Goal: Check status: Check status

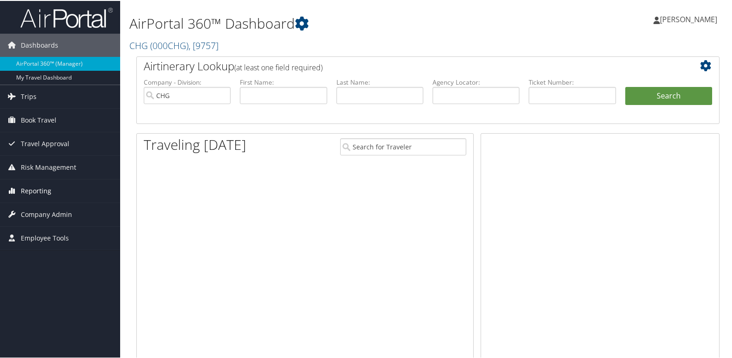
click at [53, 185] on link "Reporting" at bounding box center [60, 189] width 120 height 23
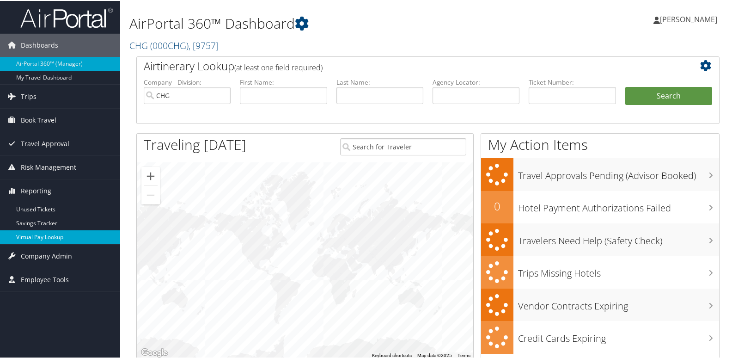
click at [74, 242] on link "Virtual Pay Lookup" at bounding box center [60, 236] width 120 height 14
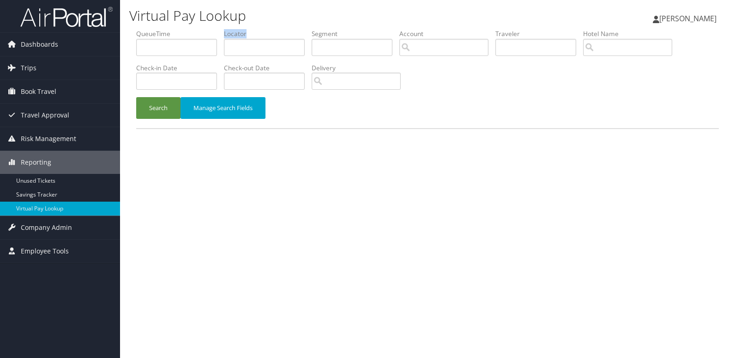
click at [262, 55] on li "Locator" at bounding box center [268, 46] width 88 height 34
click at [265, 49] on input "text" at bounding box center [264, 47] width 81 height 17
paste input "HXWFJT"
type input "HXWFJT"
click at [160, 108] on button "Search" at bounding box center [158, 108] width 44 height 22
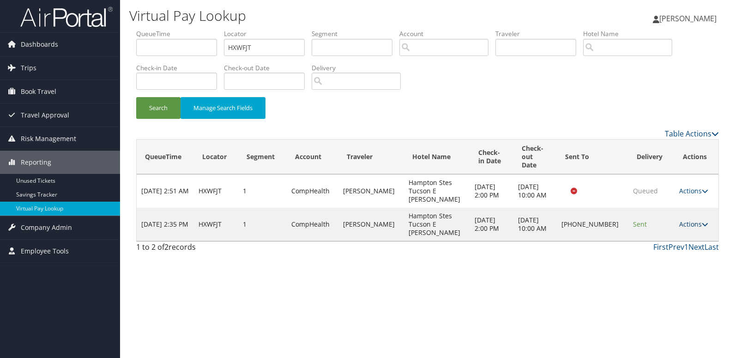
click at [696, 219] on link "Actions" at bounding box center [694, 223] width 29 height 9
click at [670, 242] on link "Logs" at bounding box center [663, 245] width 79 height 16
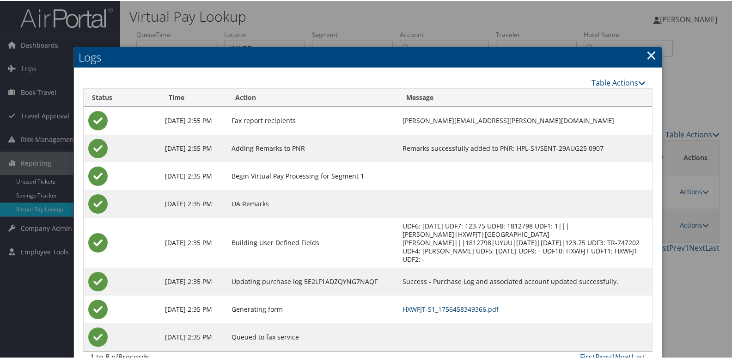
click at [481, 304] on link "HXWFJT-S1_1756458349366.pdf" at bounding box center [450, 308] width 96 height 9
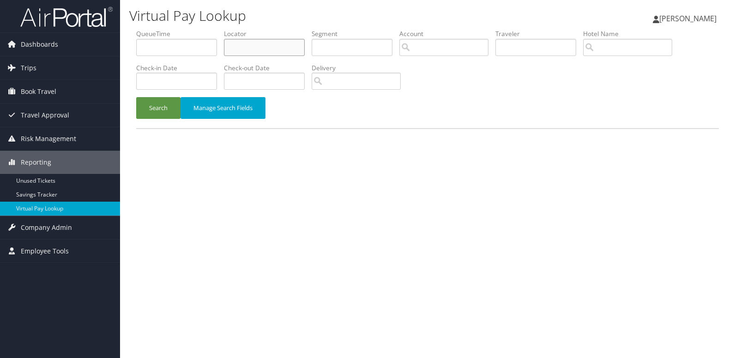
click at [265, 54] on input "text" at bounding box center [264, 47] width 81 height 17
paste input "HVLJDP"
type input "HVLJDP"
click at [166, 106] on button "Search" at bounding box center [158, 108] width 44 height 22
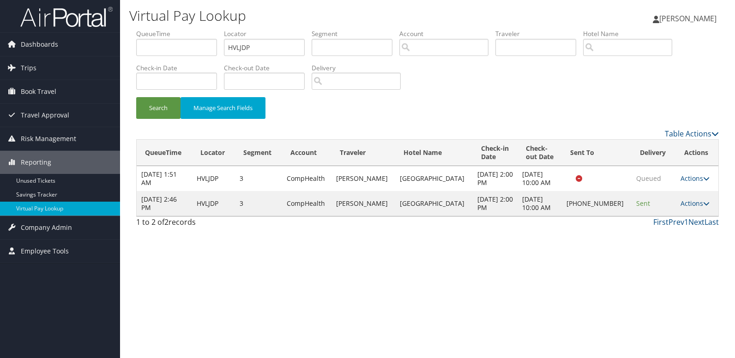
click at [683, 196] on td "Actions Resend Logs Delivery Information View Itinerary" at bounding box center [697, 203] width 42 height 25
click at [695, 209] on td "Actions Resend Logs Delivery Information View Itinerary" at bounding box center [697, 203] width 42 height 25
click at [691, 205] on link "Actions" at bounding box center [695, 203] width 29 height 9
click at [668, 229] on link "Logs" at bounding box center [663, 233] width 79 height 16
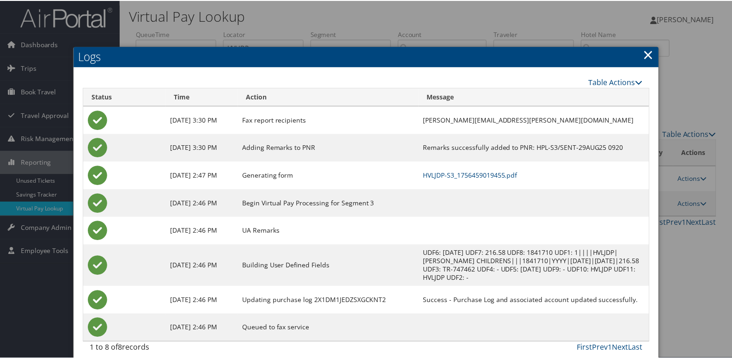
scroll to position [10, 0]
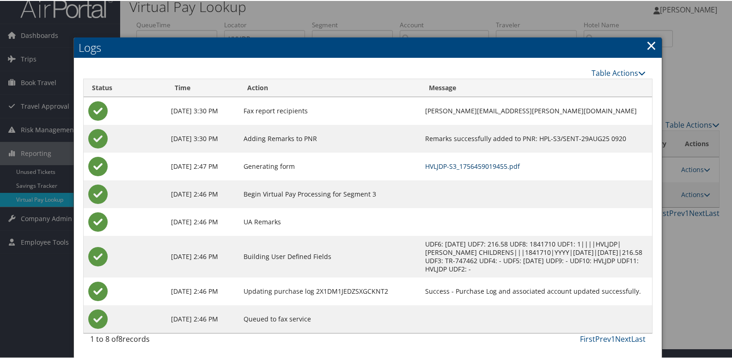
click at [502, 164] on link "HVLJDP-S3_1756459019455.pdf" at bounding box center [472, 165] width 95 height 9
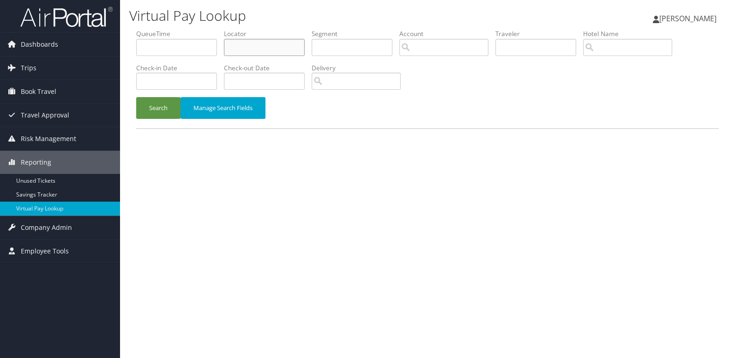
click at [248, 40] on input "text" at bounding box center [264, 47] width 81 height 17
paste input "OQZYBU"
type input "OQZYBU"
click at [165, 101] on button "Search" at bounding box center [158, 108] width 44 height 22
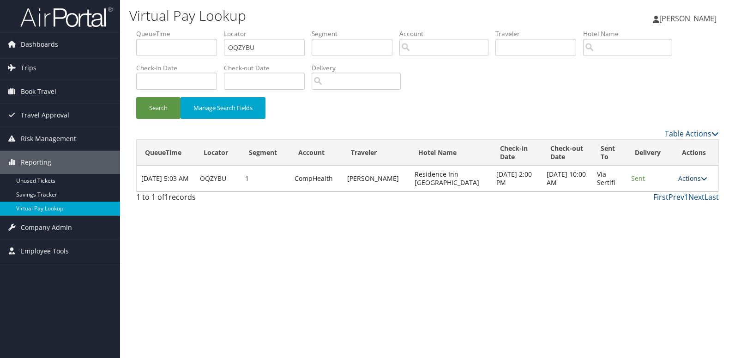
click at [694, 181] on link "Actions" at bounding box center [693, 178] width 29 height 9
click at [692, 203] on link "Logs" at bounding box center [674, 208] width 58 height 16
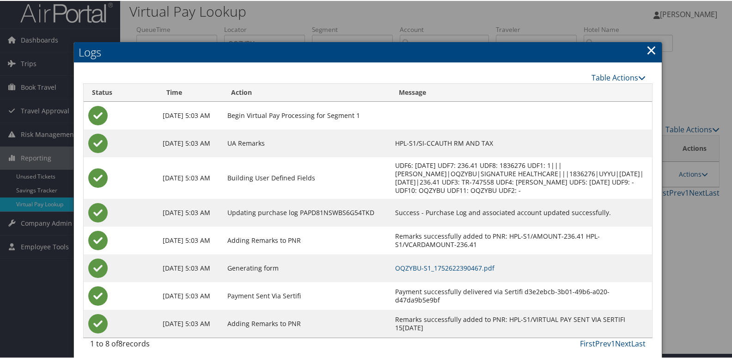
scroll to position [10, 0]
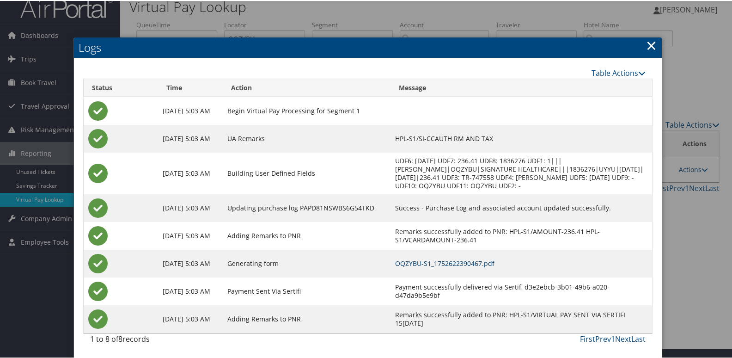
click at [494, 264] on link "OQZYBU-S1_1752622390467.pdf" at bounding box center [444, 262] width 99 height 9
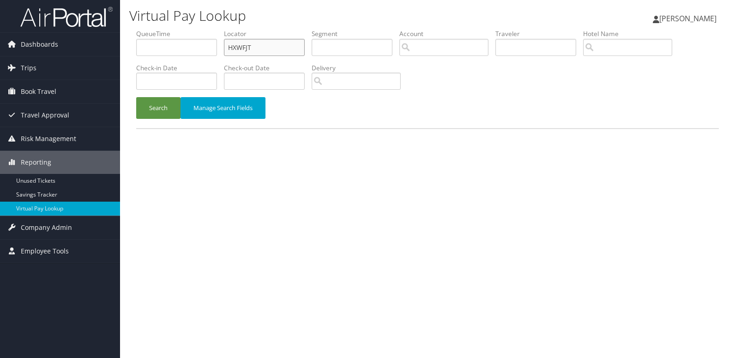
click at [270, 45] on input "HXWFJT" at bounding box center [264, 47] width 81 height 17
paste input "GHYDQA"
type input "GHYDQA"
click at [156, 108] on button "Search" at bounding box center [158, 108] width 44 height 22
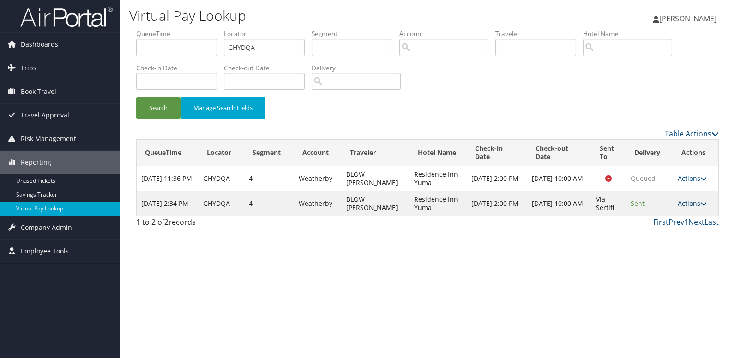
click at [685, 204] on link "Actions" at bounding box center [692, 203] width 29 height 9
click at [682, 233] on link "Logs" at bounding box center [675, 233] width 58 height 16
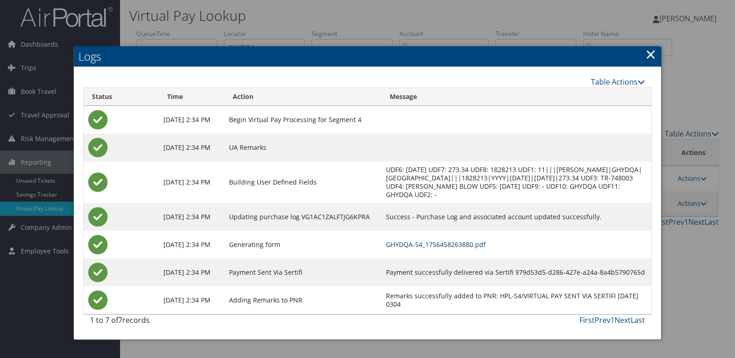
click at [486, 245] on link "GHYDQA-S4_1756458263880.pdf" at bounding box center [436, 244] width 100 height 9
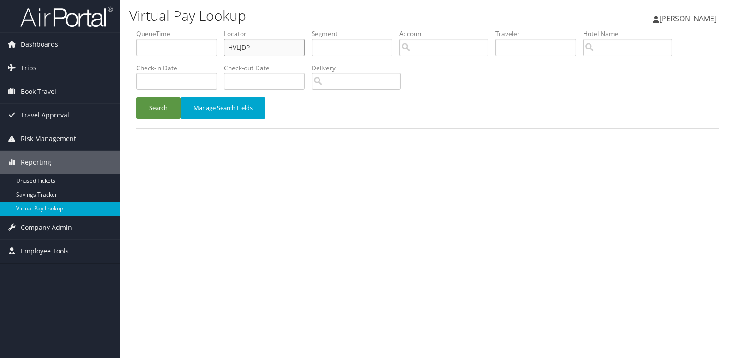
click at [268, 42] on input "HVLJDP" at bounding box center [264, 47] width 81 height 17
paste input "UOOWAT"
click at [268, 42] on input "UOOWAT" at bounding box center [264, 47] width 81 height 17
type input "UOOWAT"
click at [140, 113] on button "Search" at bounding box center [158, 108] width 44 height 22
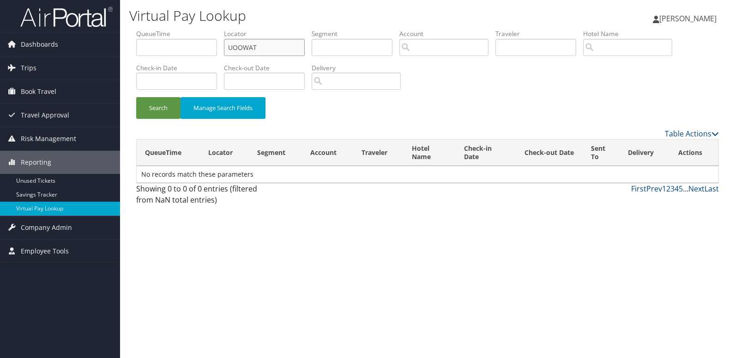
click at [283, 49] on input "UOOWAT" at bounding box center [264, 47] width 81 height 17
paste input "YOZAWN"
click at [283, 49] on input "YOZAWN" at bounding box center [264, 47] width 81 height 17
type input "YOZAWN"
click at [153, 111] on button "Search" at bounding box center [158, 108] width 44 height 22
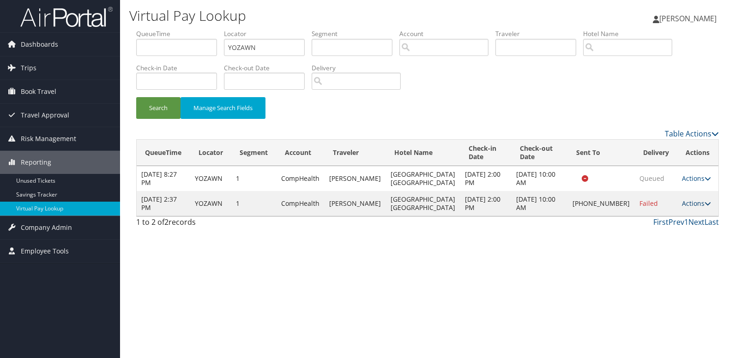
click at [698, 207] on link "Actions" at bounding box center [696, 203] width 29 height 9
click at [676, 242] on link "Logs" at bounding box center [664, 245] width 79 height 16
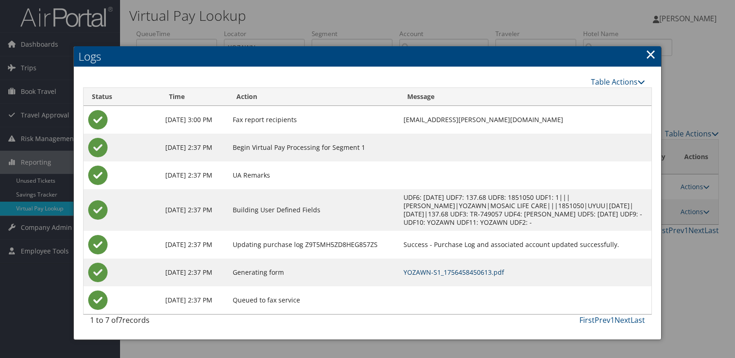
click at [495, 270] on link "YOZAWN-S1_1756458450613.pdf" at bounding box center [454, 271] width 101 height 9
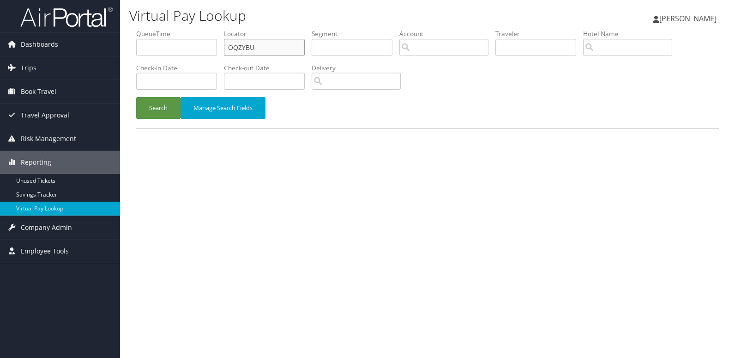
click at [286, 54] on input "OQZYBU" at bounding box center [264, 47] width 81 height 17
paste input "DJYUWL"
type input "DJYUWL"
click at [155, 107] on button "Search" at bounding box center [158, 108] width 44 height 22
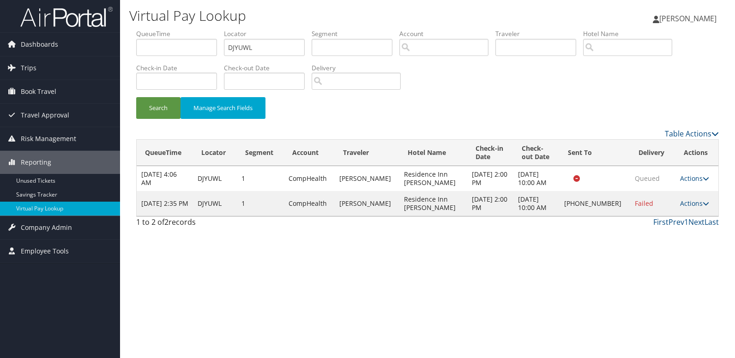
click at [711, 198] on td "Actions Resend Logs Delivery Information View Itinerary" at bounding box center [697, 203] width 43 height 25
click at [698, 203] on link "Actions" at bounding box center [694, 203] width 29 height 9
click at [680, 235] on link "Logs" at bounding box center [663, 233] width 79 height 16
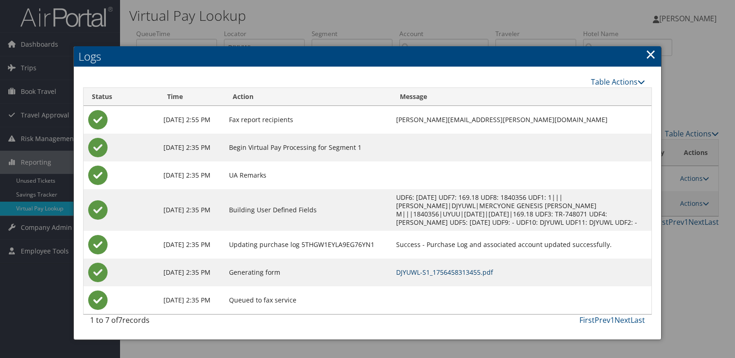
click at [455, 278] on td "DJYUWL-S1_1756458313455.pdf" at bounding box center [522, 272] width 260 height 28
click at [455, 273] on link "DJYUWL-S1_1756458313455.pdf" at bounding box center [444, 271] width 97 height 9
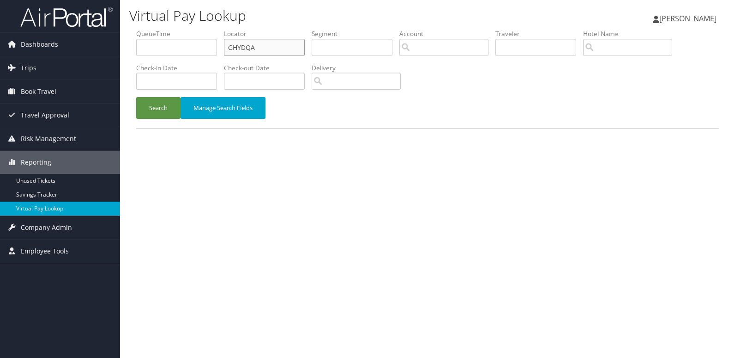
click at [260, 51] on input "GHYDQA" at bounding box center [264, 47] width 81 height 17
paste input "LTBBIJ"
type input "LTBBIJ"
click at [170, 105] on button "Search" at bounding box center [158, 108] width 44 height 22
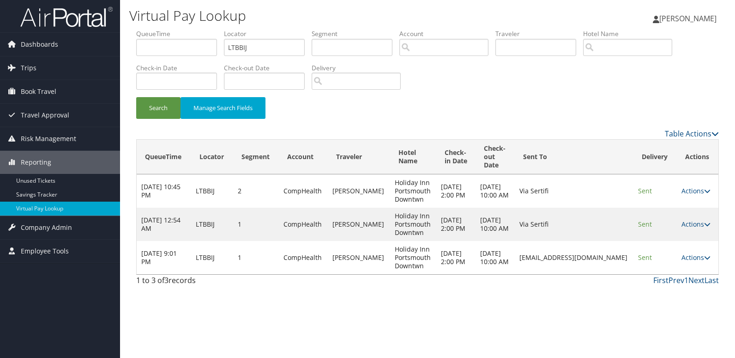
click at [686, 263] on td "Actions Resend Logs View Itinerary" at bounding box center [698, 257] width 42 height 33
click at [696, 260] on link "Actions" at bounding box center [696, 257] width 29 height 9
click at [676, 287] on link "Logs" at bounding box center [680, 287] width 58 height 16
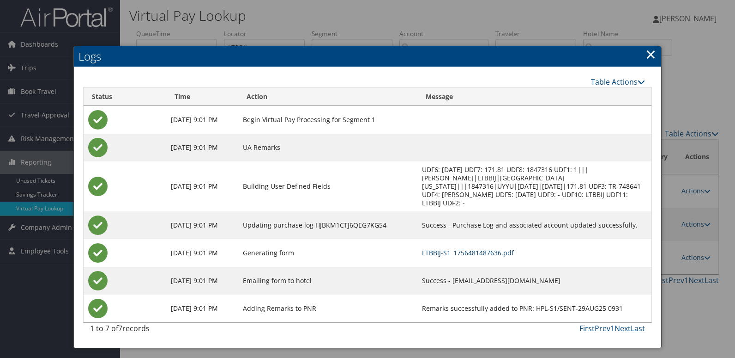
click at [472, 248] on link "LTBBIJ-S1_1756481487636.pdf" at bounding box center [468, 252] width 92 height 9
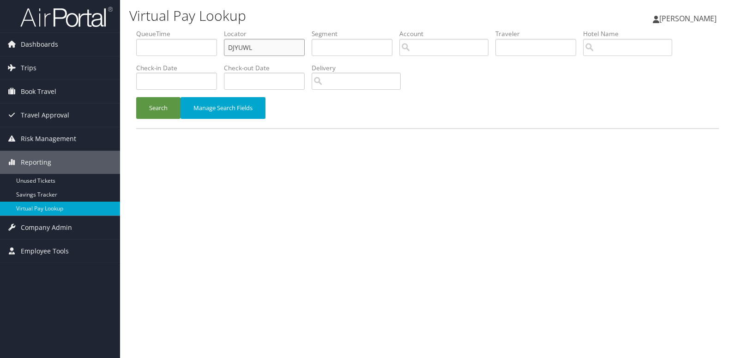
click at [285, 44] on input "DJYUWL" at bounding box center [264, 47] width 81 height 17
paste input "ELVYSW"
type input "ELVYSW"
click at [162, 108] on button "Search" at bounding box center [158, 108] width 44 height 22
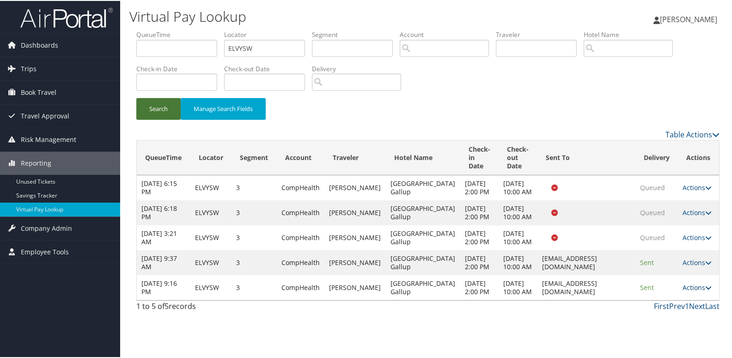
scroll to position [41, 0]
click at [686, 299] on td "Actions Resend Logs View Itinerary" at bounding box center [698, 286] width 41 height 25
drag, startPoint x: 694, startPoint y: 320, endPoint x: 705, endPoint y: 330, distance: 14.7
click at [694, 291] on link "Actions" at bounding box center [696, 286] width 29 height 9
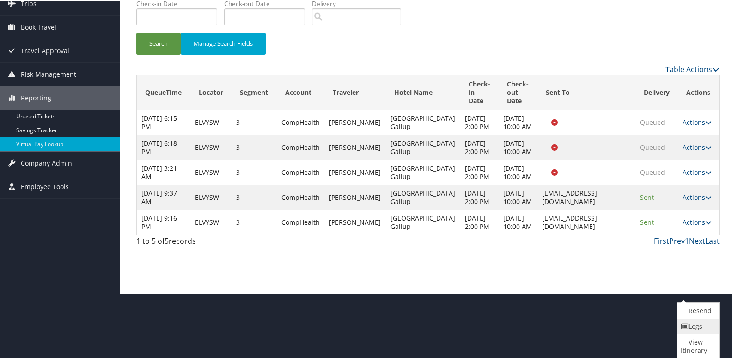
click at [699, 332] on link "Logs" at bounding box center [697, 325] width 40 height 16
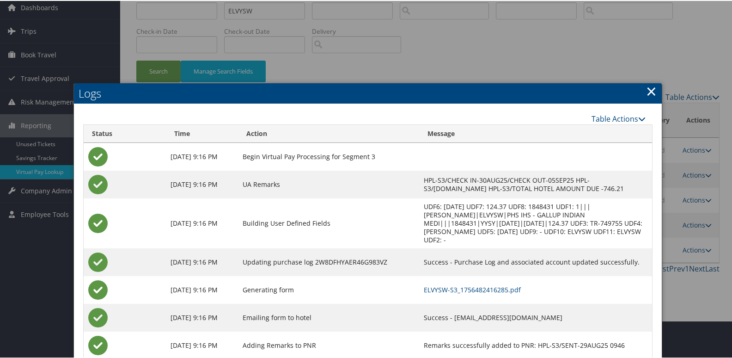
scroll to position [61, 0]
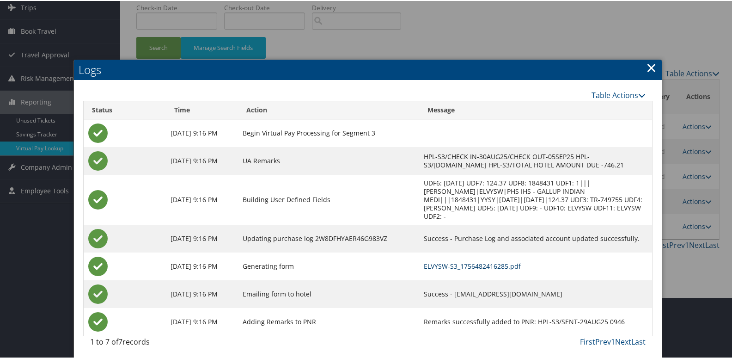
click at [498, 262] on link "ELVYSW-S3_1756482416285.pdf" at bounding box center [472, 265] width 97 height 9
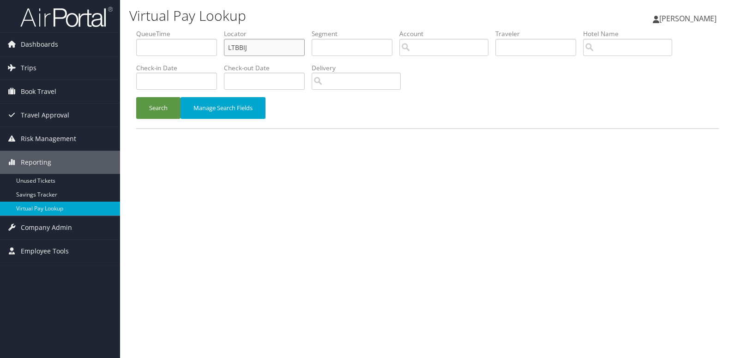
click at [294, 50] on input "LTBBIJ" at bounding box center [264, 47] width 81 height 17
paste input "NPZXFB"
type input "NPZXFB"
click at [158, 114] on button "Search" at bounding box center [158, 108] width 44 height 22
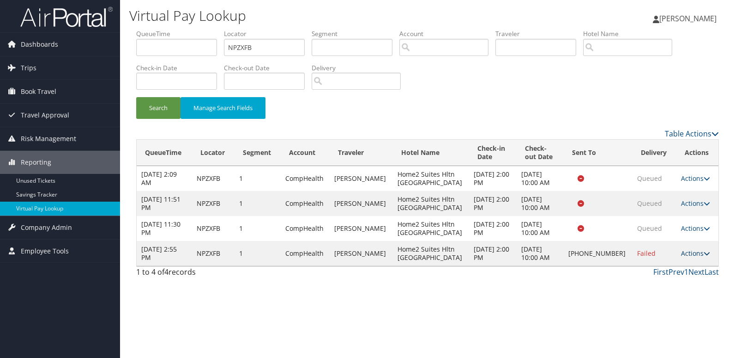
click at [694, 252] on link "Actions" at bounding box center [695, 253] width 29 height 9
click at [683, 279] on link "Logs" at bounding box center [663, 282] width 79 height 16
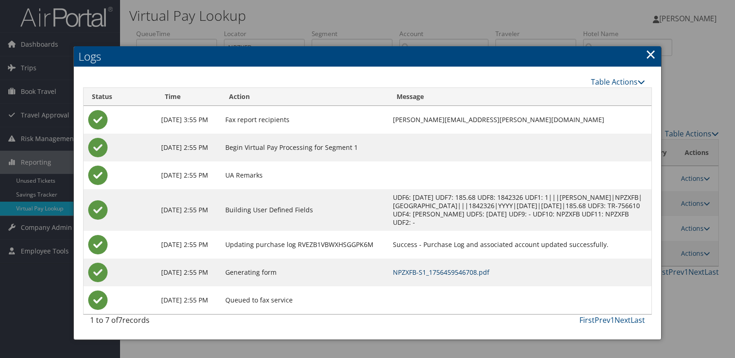
click at [486, 269] on link "NPZXFB-S1_1756459546708.pdf" at bounding box center [441, 271] width 97 height 9
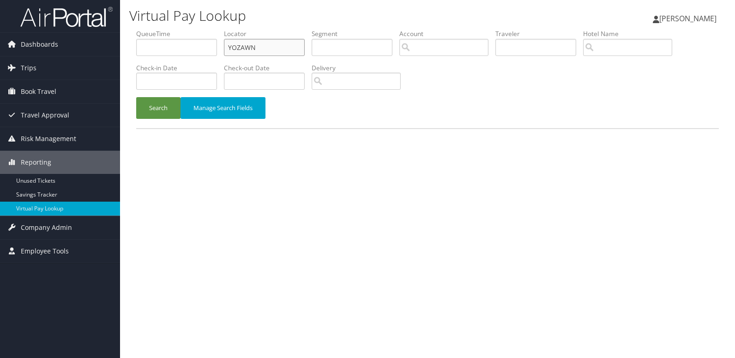
click at [299, 48] on input "YOZAWN" at bounding box center [264, 47] width 81 height 17
paste input "HPBQPY"
type input "HPBQPY"
click at [153, 110] on button "Search" at bounding box center [158, 108] width 44 height 22
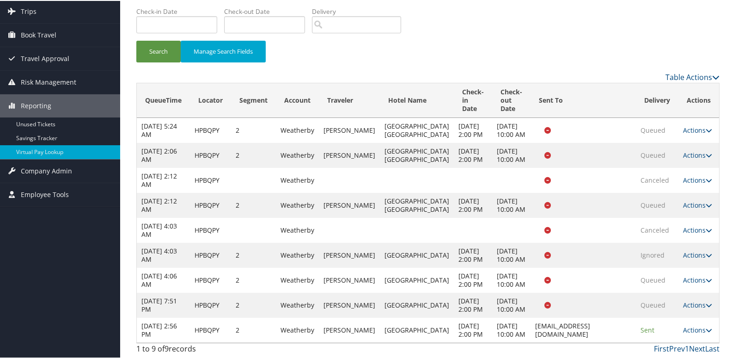
click at [690, 327] on link "Actions" at bounding box center [697, 328] width 29 height 9
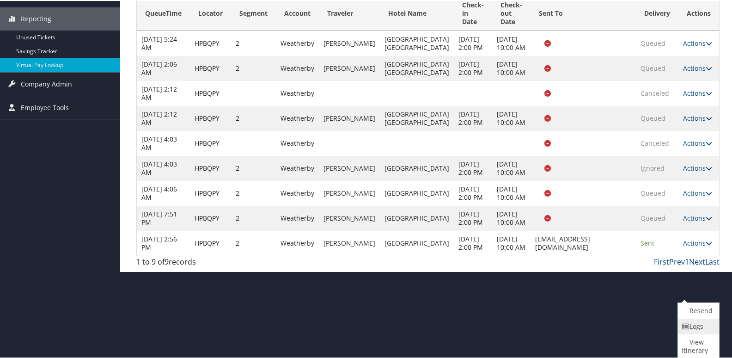
click at [698, 328] on link "Logs" at bounding box center [697, 325] width 39 height 16
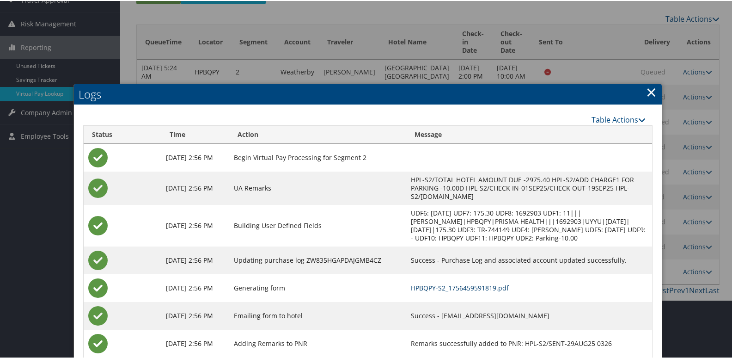
click at [477, 284] on link "HPBQPY-S2_1756459591819.pdf" at bounding box center [460, 286] width 98 height 9
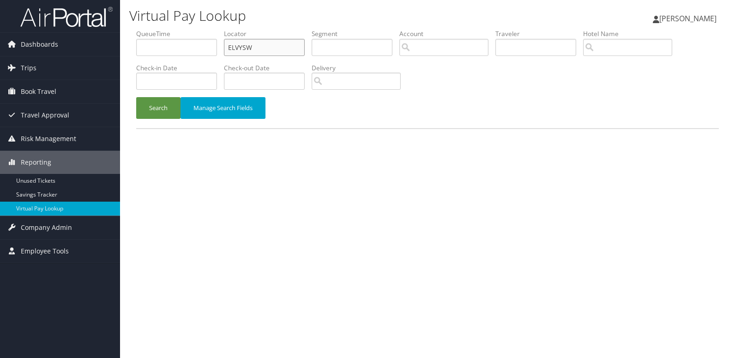
click at [283, 42] on input "ELVYSW" at bounding box center [264, 47] width 81 height 17
paste input "MZZFCB"
type input "MZZFCB"
drag, startPoint x: 153, startPoint y: 112, endPoint x: 61, endPoint y: 1, distance: 144.4
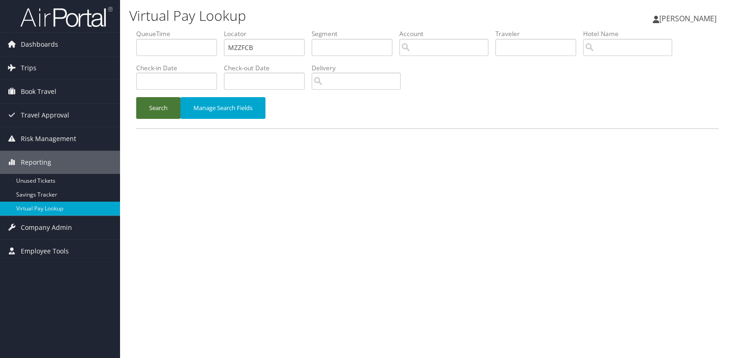
click at [152, 112] on button "Search" at bounding box center [158, 108] width 44 height 22
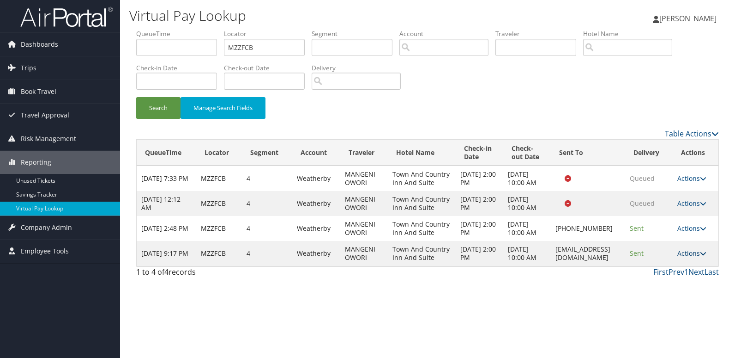
click at [695, 257] on link "Actions" at bounding box center [692, 253] width 29 height 9
click at [686, 297] on link "Logs" at bounding box center [677, 303] width 58 height 16
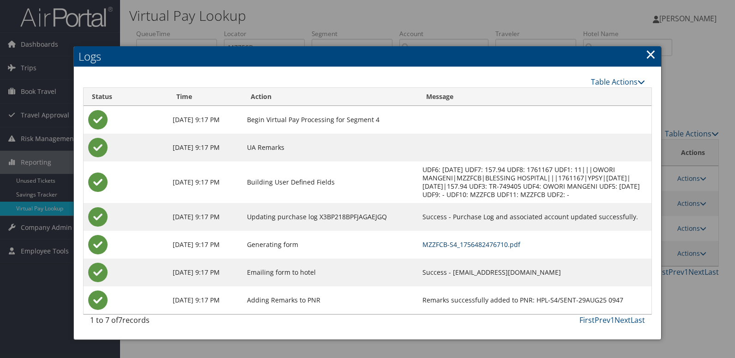
click at [498, 245] on link "MZZFCB-S4_1756482476710.pdf" at bounding box center [472, 244] width 98 height 9
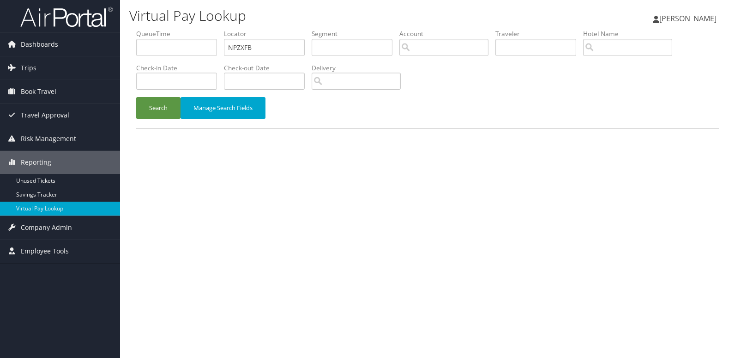
click at [286, 48] on input "NPZXFB" at bounding box center [264, 47] width 81 height 17
type input "CUKYBP"
click at [164, 108] on button "Search" at bounding box center [158, 108] width 44 height 22
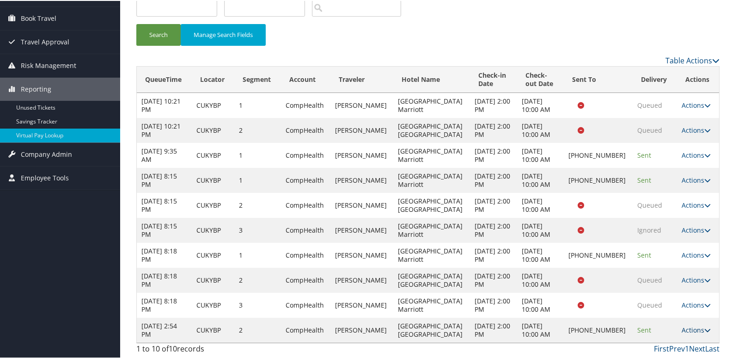
click at [688, 327] on link "Actions" at bounding box center [695, 328] width 29 height 9
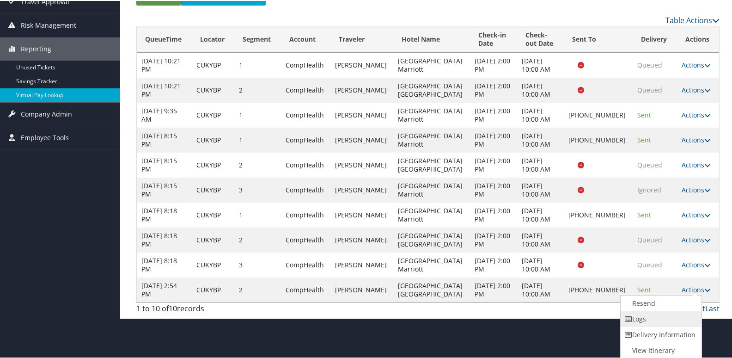
click at [671, 321] on link "Logs" at bounding box center [659, 318] width 79 height 16
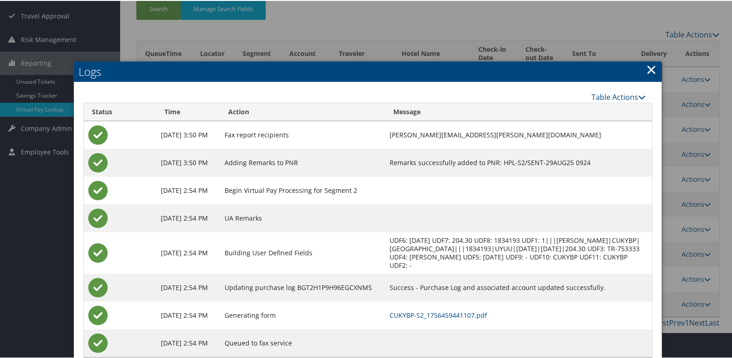
scroll to position [124, 0]
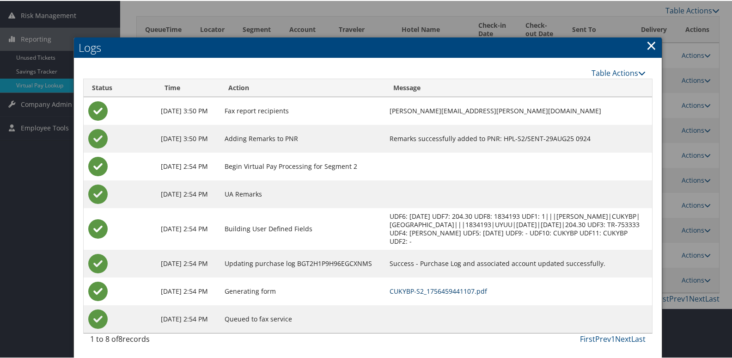
click at [487, 291] on link "CUKYBP-S2_1756459441107.pdf" at bounding box center [437, 289] width 97 height 9
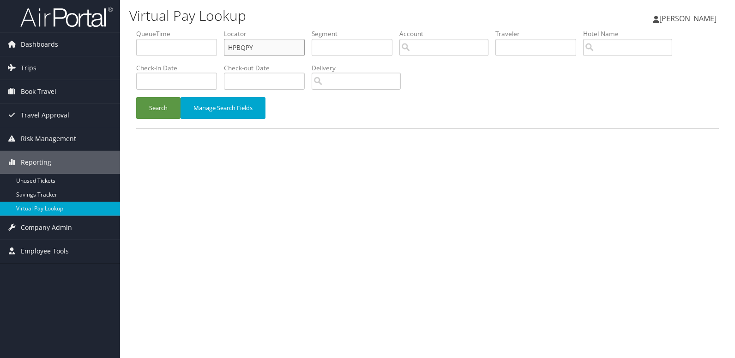
click at [273, 40] on input "HPBQPY" at bounding box center [264, 47] width 81 height 17
paste input "IXBDIQ"
type input "IXBDIQ"
click at [165, 105] on button "Search" at bounding box center [158, 108] width 44 height 22
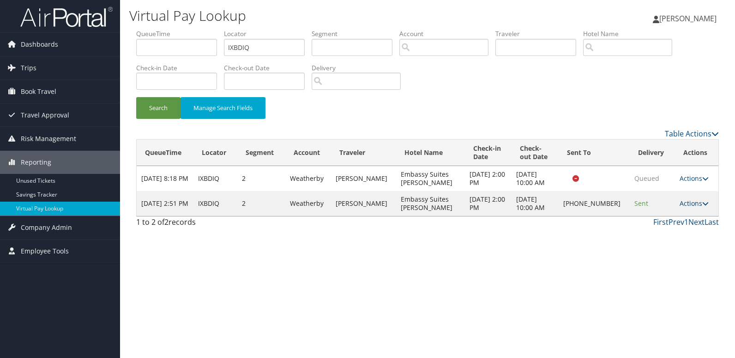
click at [690, 203] on link "Actions" at bounding box center [694, 203] width 29 height 9
click at [678, 232] on link "Logs" at bounding box center [663, 233] width 79 height 16
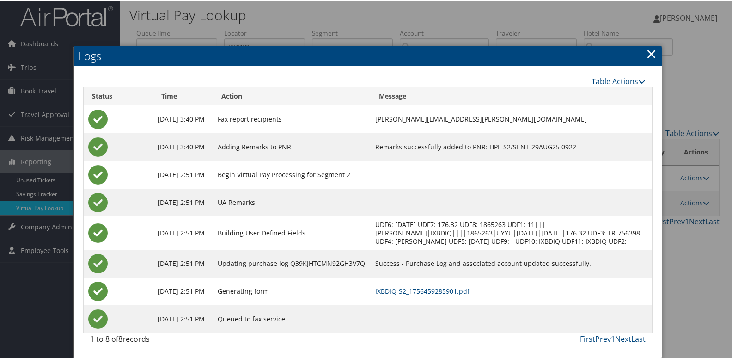
scroll to position [10, 0]
click at [462, 290] on link "IXBDIQ-S2_1756459285901.pdf" at bounding box center [422, 289] width 94 height 9
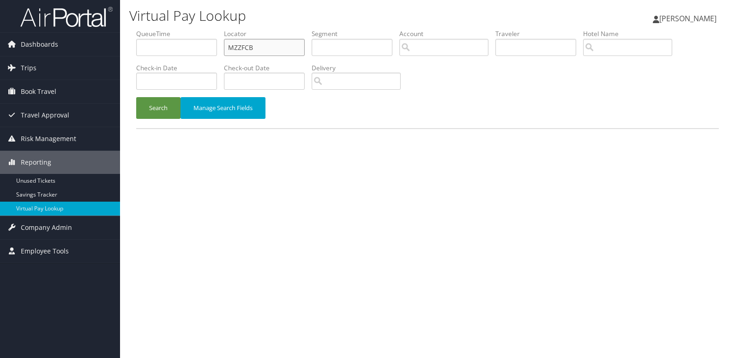
click at [273, 42] on input "MZZFCB" at bounding box center [264, 47] width 81 height 17
paste input "JPZIRN"
type input "JPZIRN"
click at [152, 110] on button "Search" at bounding box center [158, 108] width 44 height 22
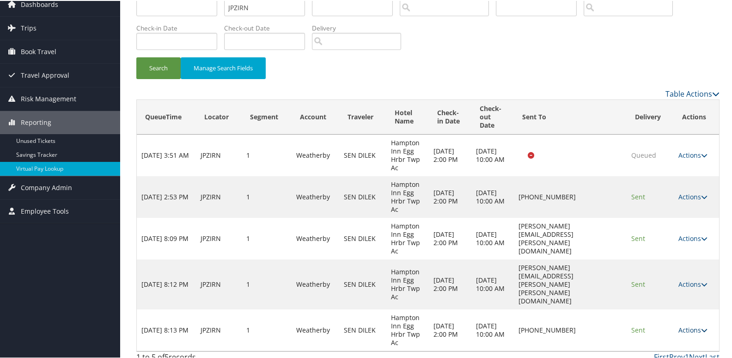
click at [683, 324] on link "Actions" at bounding box center [692, 328] width 29 height 9
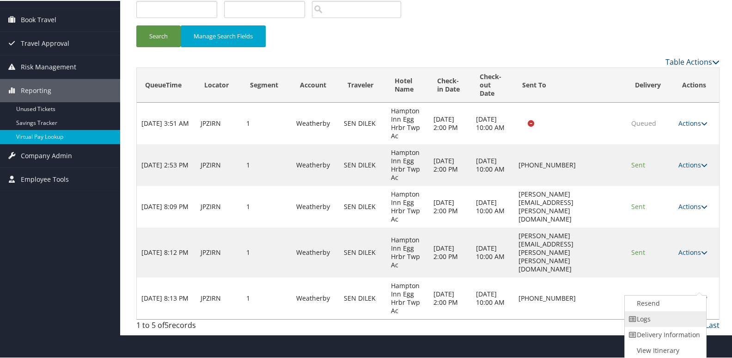
click at [675, 322] on link "Logs" at bounding box center [664, 318] width 79 height 16
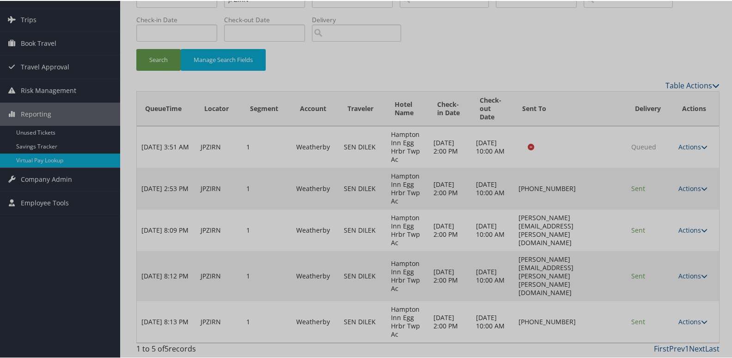
scroll to position [41, 0]
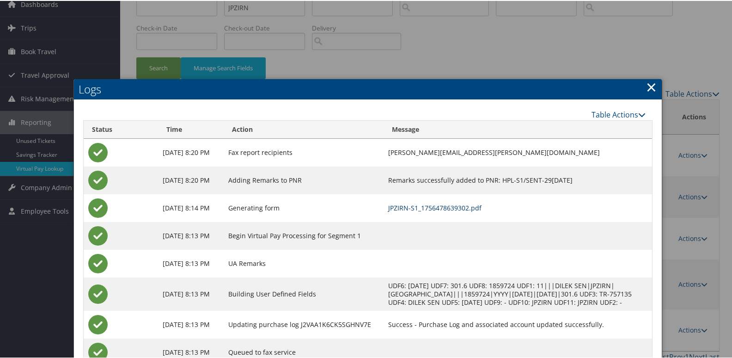
click at [481, 205] on link "JPZIRN-S1_1756478639302.pdf" at bounding box center [434, 206] width 93 height 9
